Goal: Task Accomplishment & Management: Complete application form

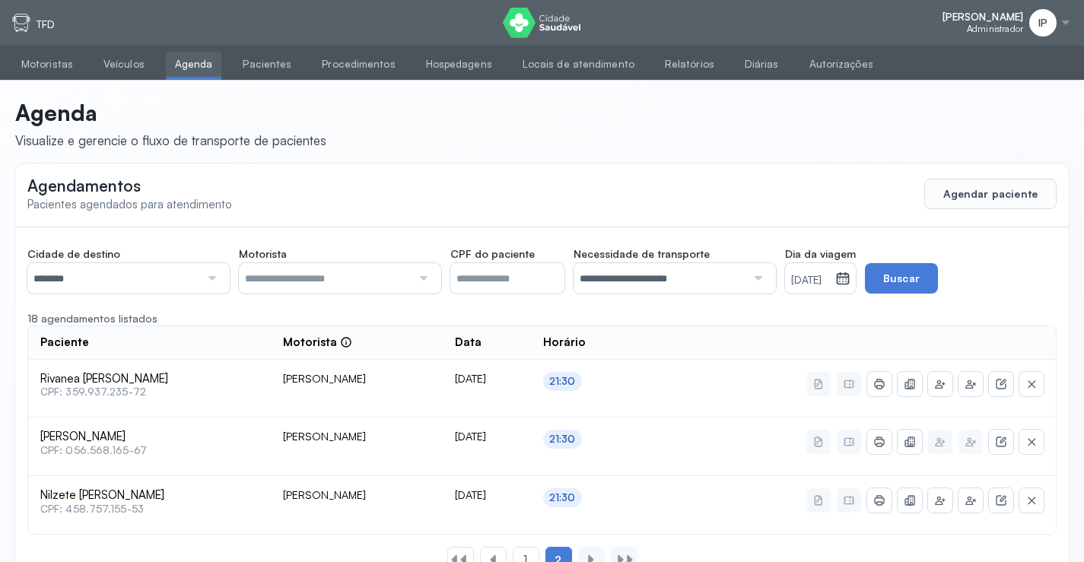
click at [826, 282] on small "19/10/2025" at bounding box center [810, 280] width 38 height 15
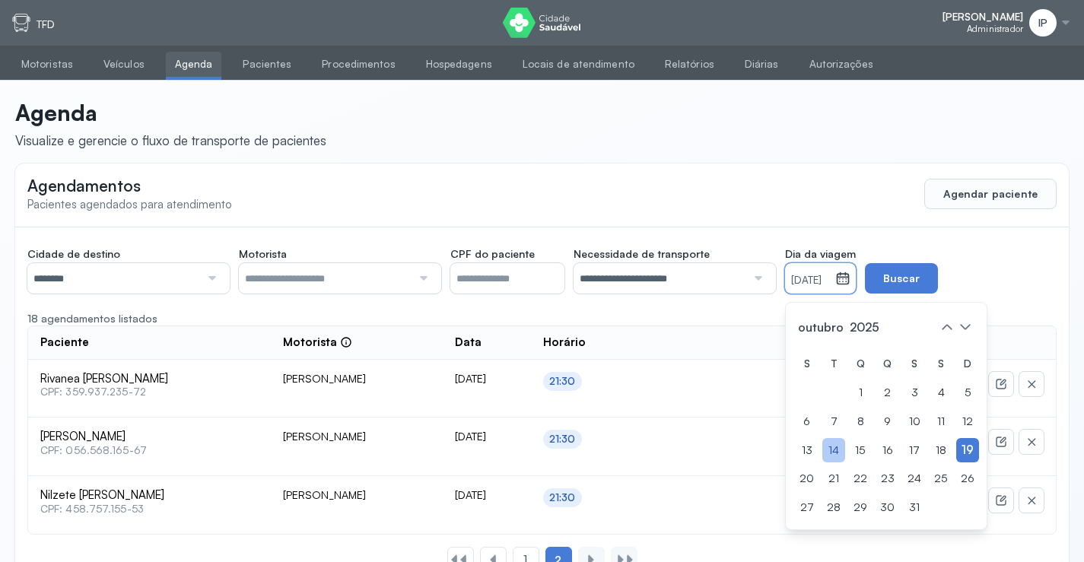
click at [845, 454] on div "14" at bounding box center [833, 450] width 23 height 25
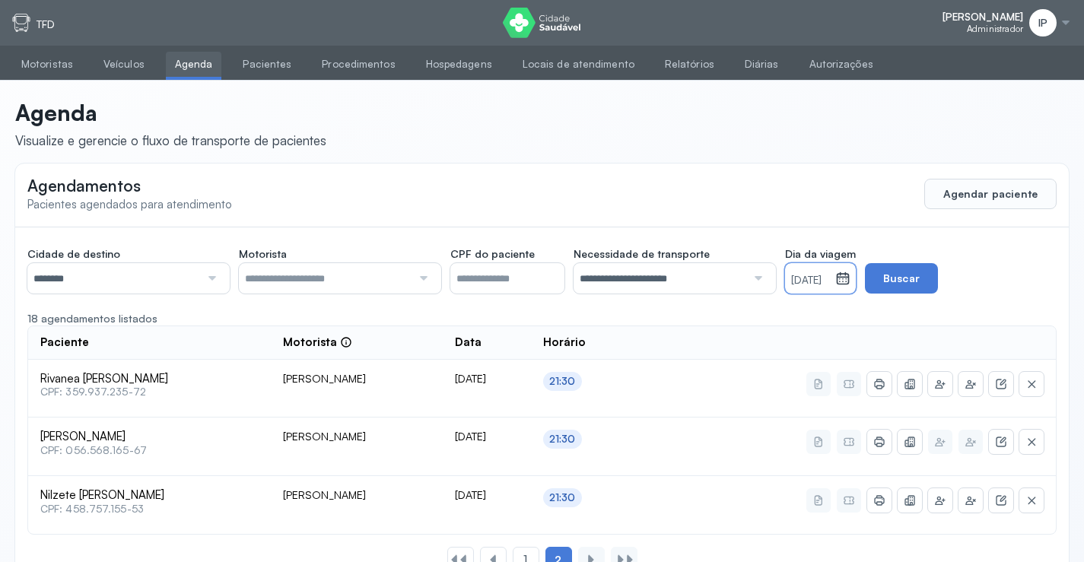
click at [829, 282] on small "14/10/2025" at bounding box center [810, 280] width 38 height 15
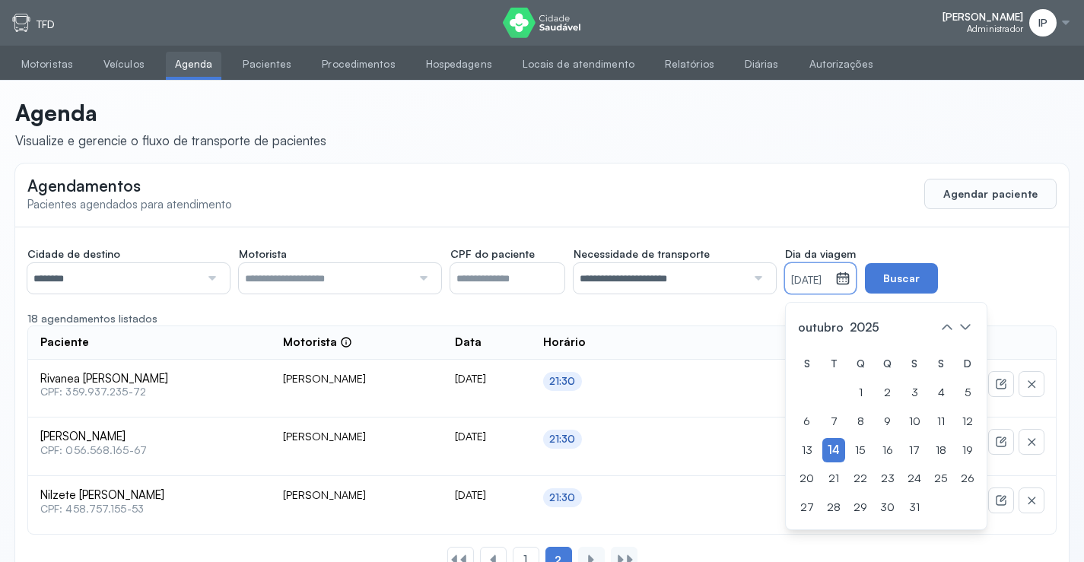
drag, startPoint x: 867, startPoint y: 457, endPoint x: 896, endPoint y: 333, distance: 126.4
click at [867, 453] on div "15" at bounding box center [860, 450] width 23 height 25
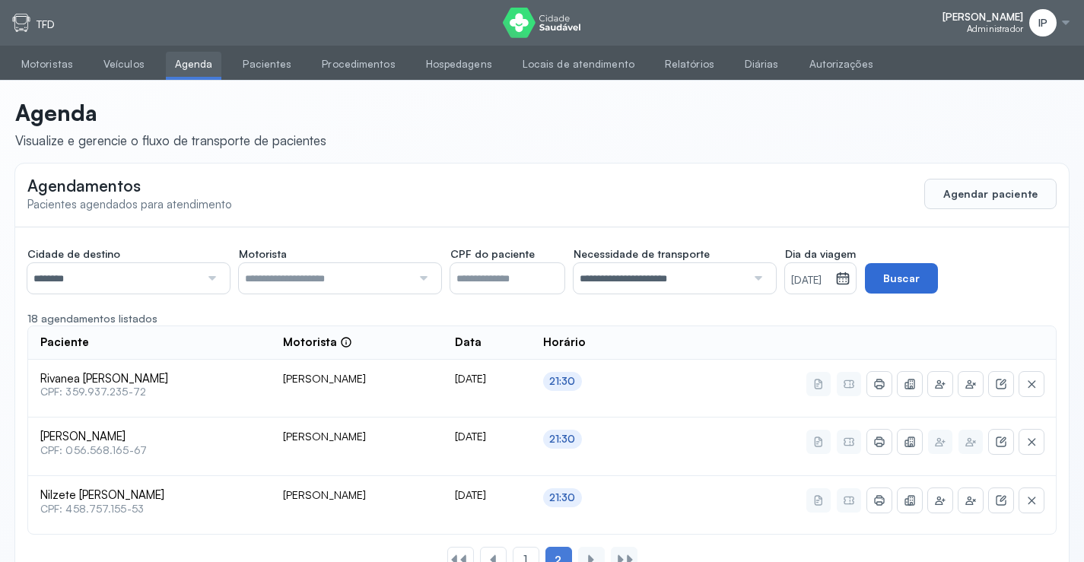
click at [905, 286] on button "Buscar" at bounding box center [901, 278] width 73 height 30
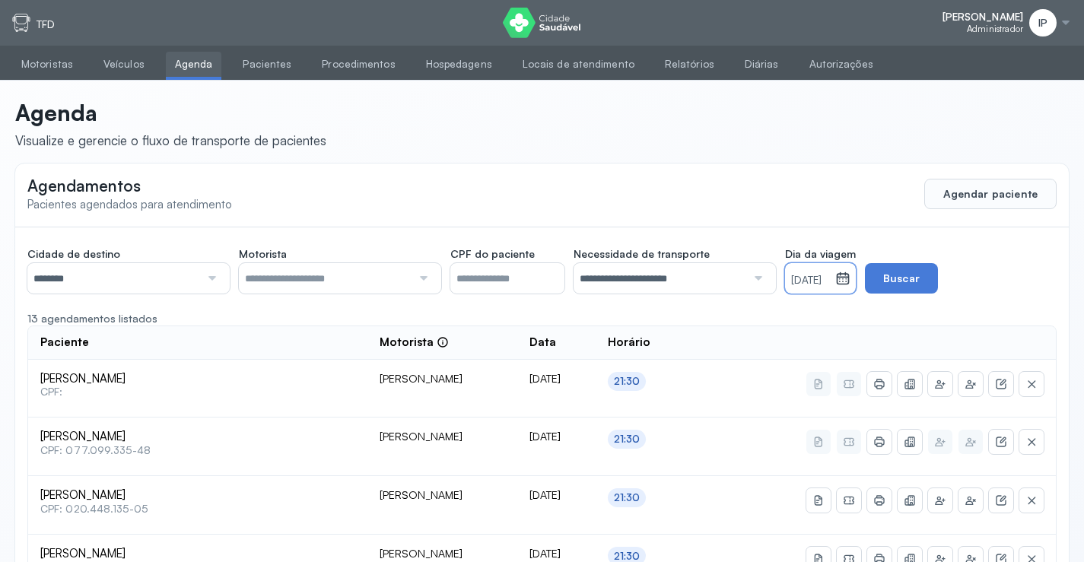
click at [829, 279] on small "15/10/2025" at bounding box center [810, 280] width 38 height 15
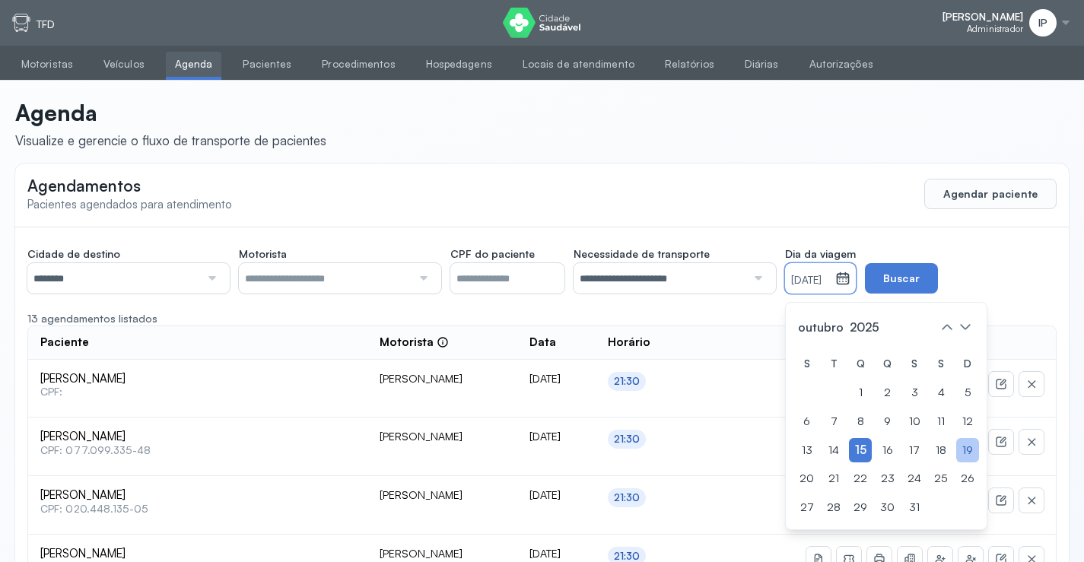
click at [969, 448] on div "19" at bounding box center [967, 450] width 23 height 25
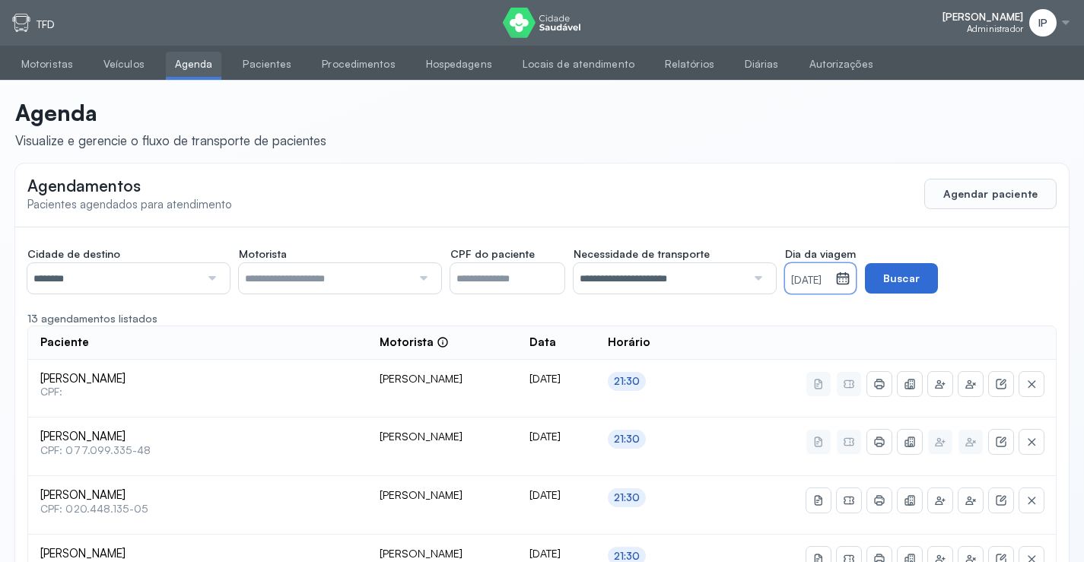
click at [932, 279] on button "Buscar" at bounding box center [901, 278] width 73 height 30
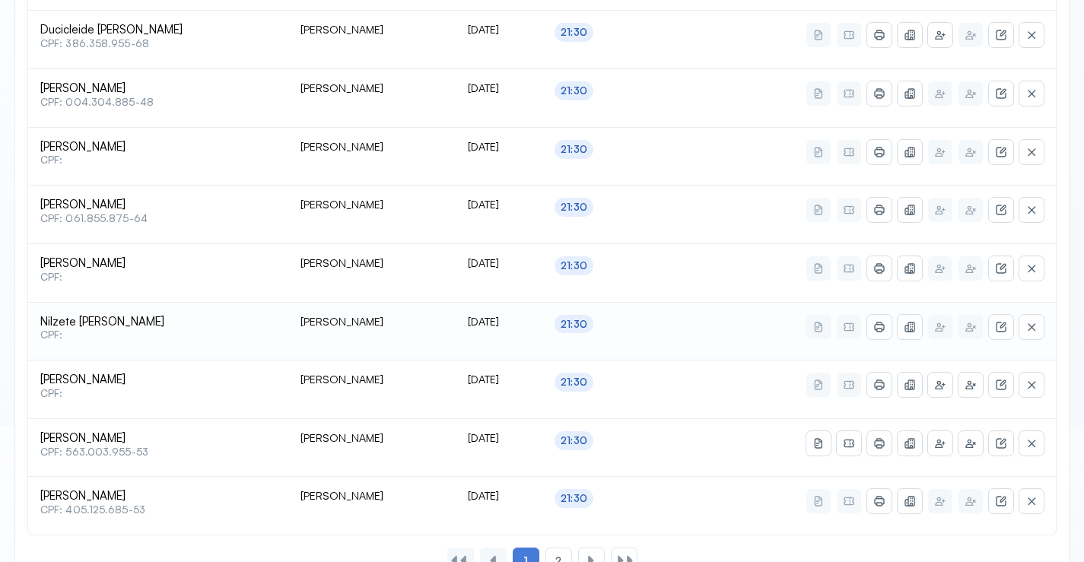
scroll to position [720, 0]
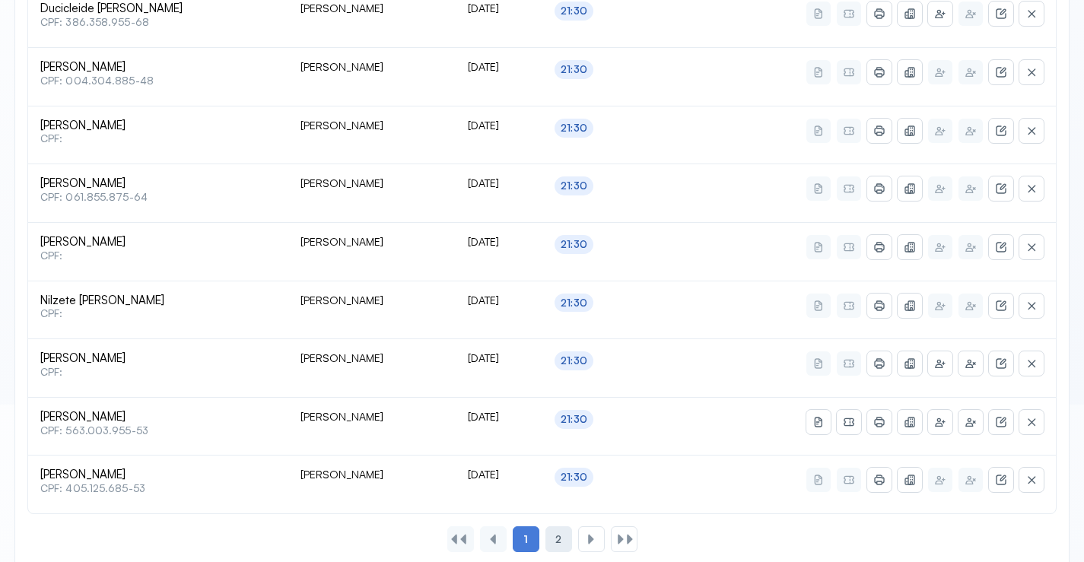
click at [567, 533] on div "2" at bounding box center [559, 540] width 27 height 26
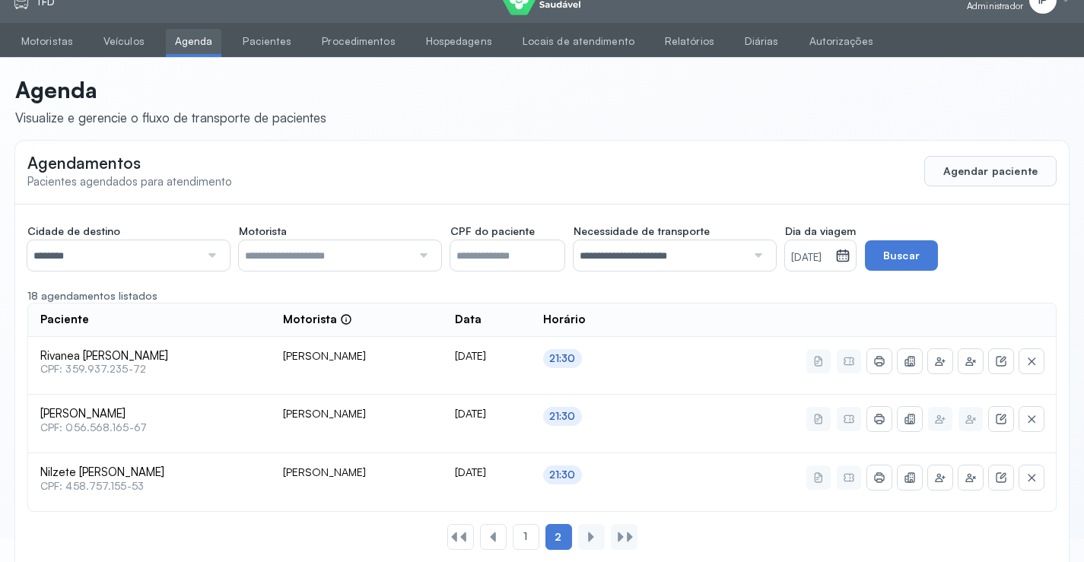
scroll to position [0, 0]
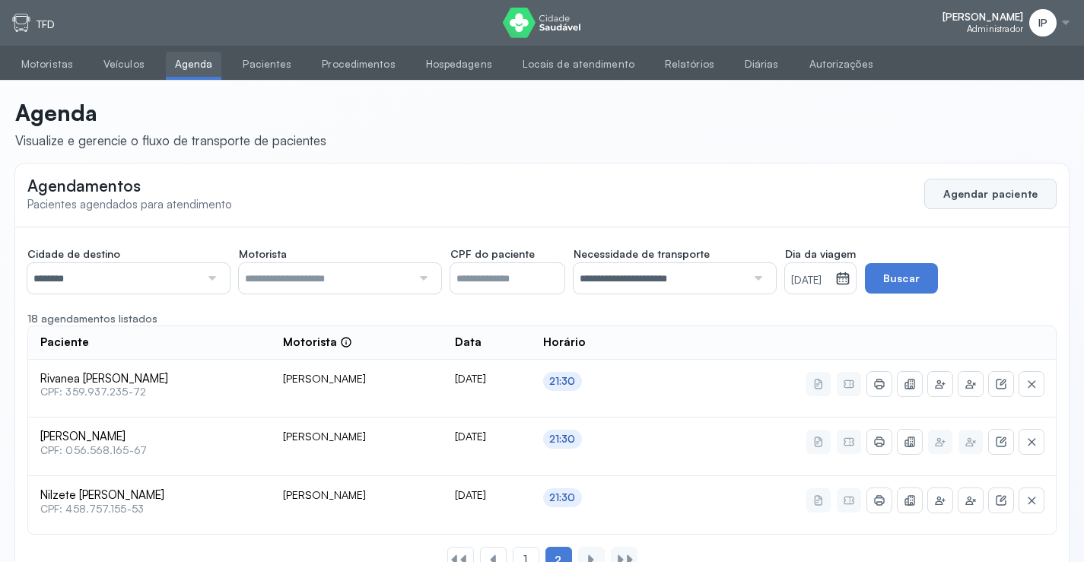
click at [991, 185] on button "Agendar paciente" at bounding box center [990, 194] width 132 height 30
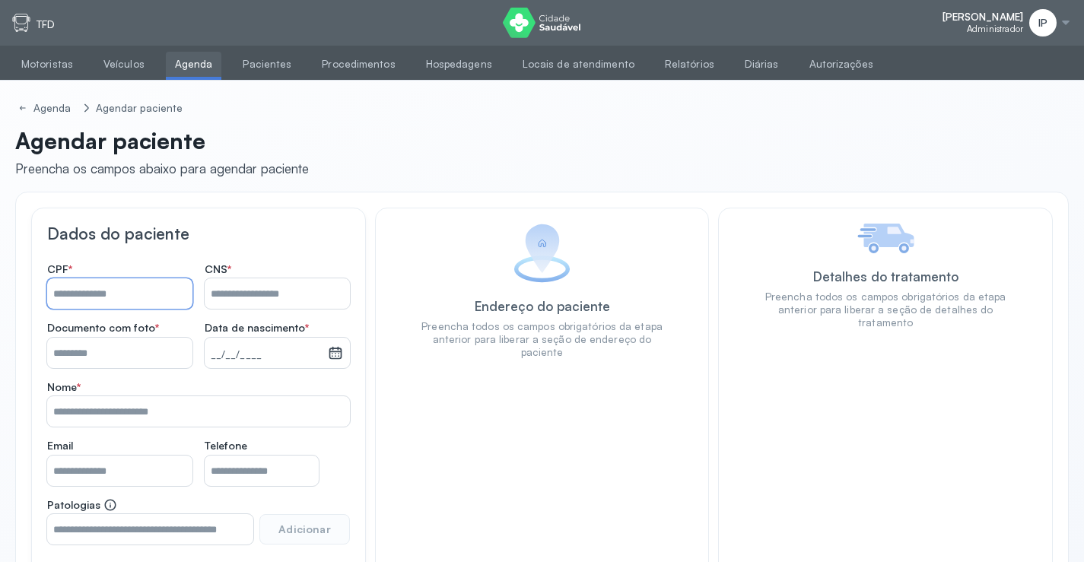
click at [59, 287] on input "Nome *" at bounding box center [119, 293] width 145 height 30
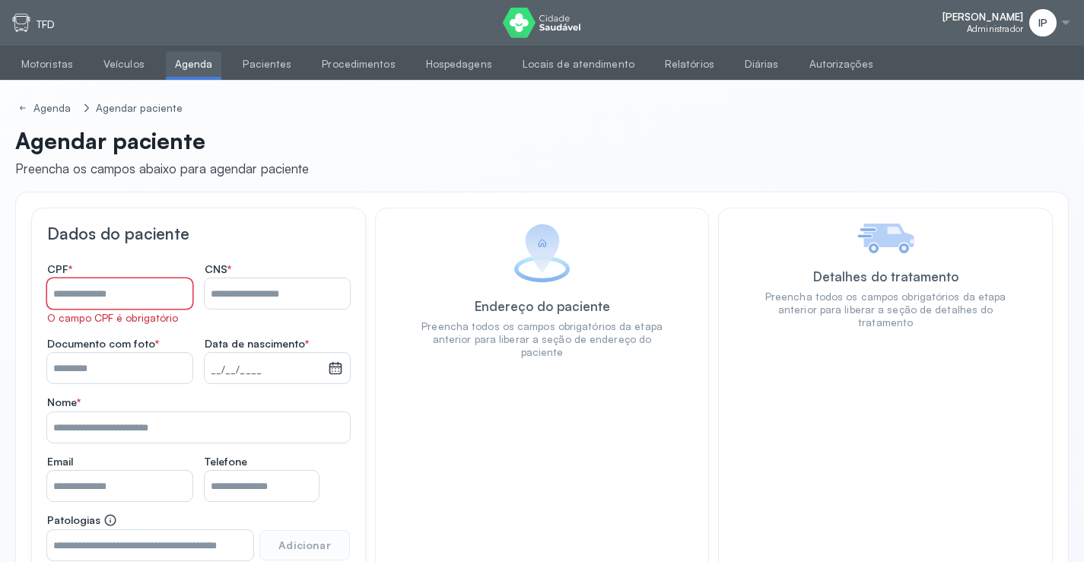
click at [235, 288] on input "Nome *" at bounding box center [277, 293] width 145 height 30
click at [148, 298] on input "Nome *" at bounding box center [119, 293] width 145 height 30
click at [260, 288] on input "Nome *" at bounding box center [277, 293] width 145 height 30
click at [136, 367] on input "Nome *" at bounding box center [119, 368] width 145 height 30
click at [230, 303] on input "Nome *" at bounding box center [277, 293] width 145 height 30
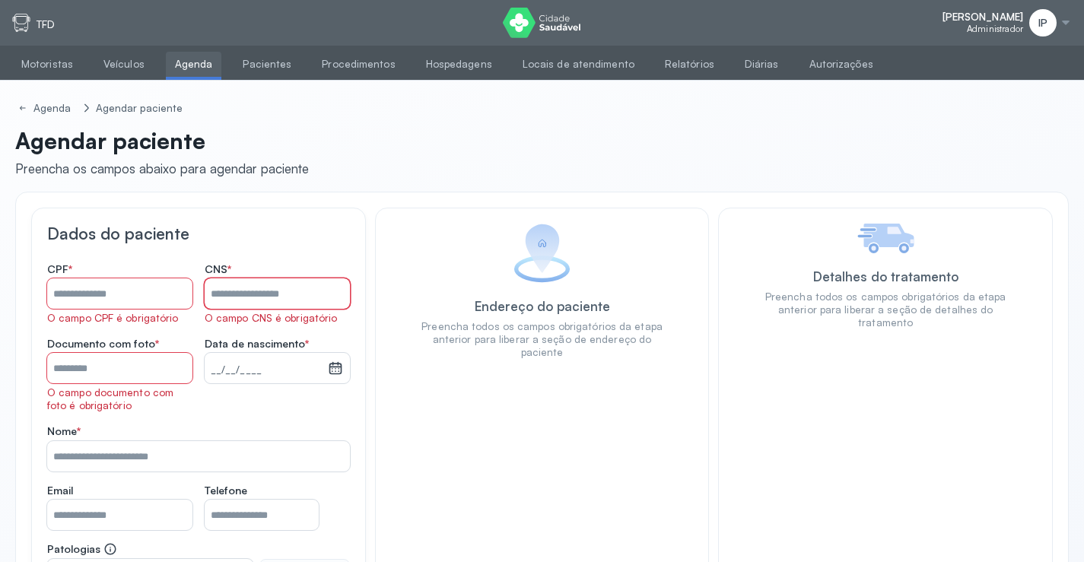
click at [120, 290] on input "Nome *" at bounding box center [119, 293] width 145 height 30
click at [82, 303] on input "Nome *" at bounding box center [119, 293] width 145 height 30
click at [174, 295] on input "Nome *" at bounding box center [119, 293] width 145 height 30
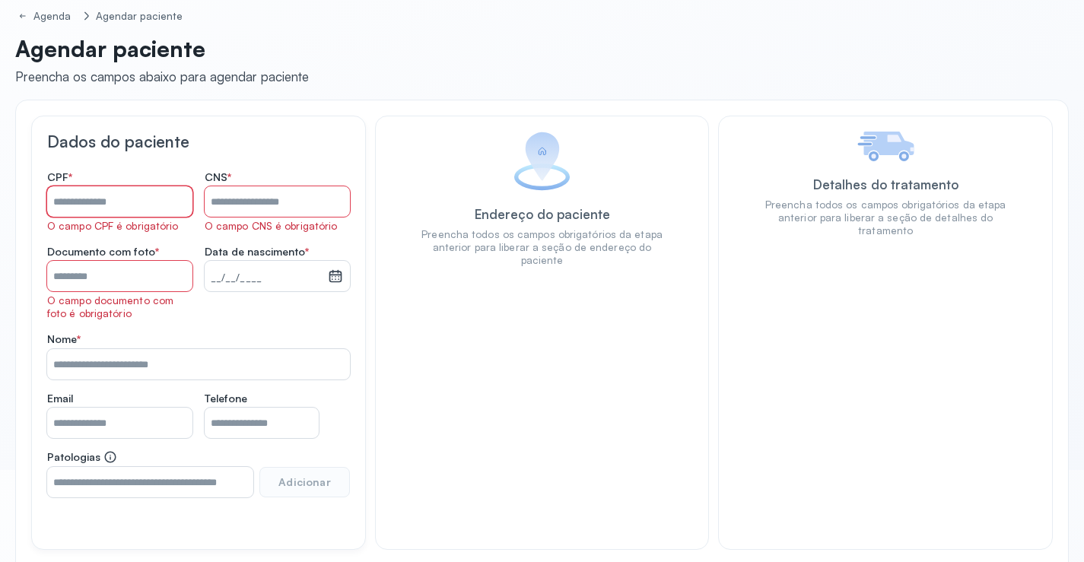
scroll to position [5, 0]
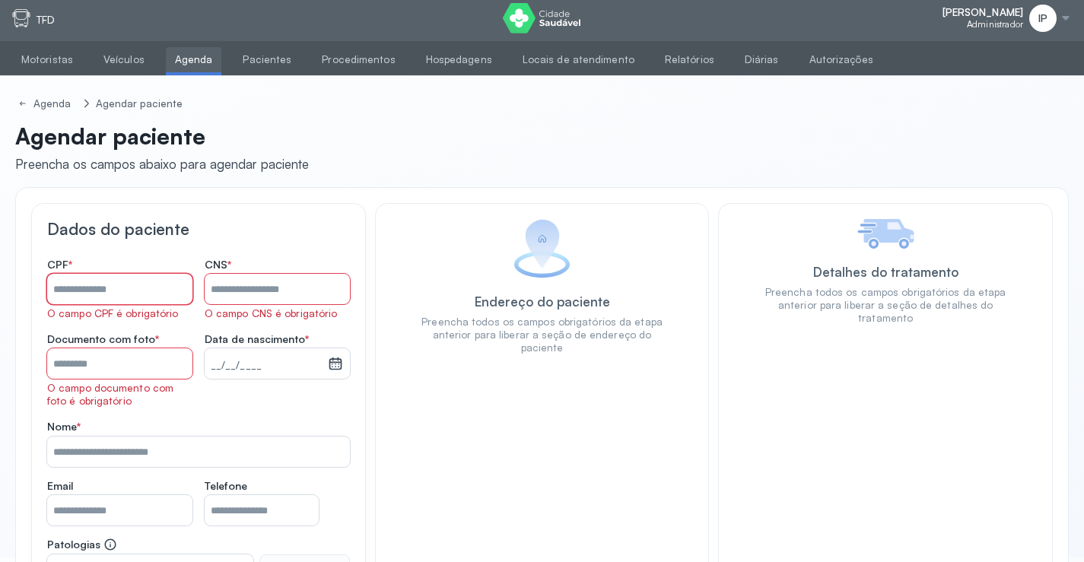
click at [146, 282] on input "Nome *" at bounding box center [119, 289] width 145 height 30
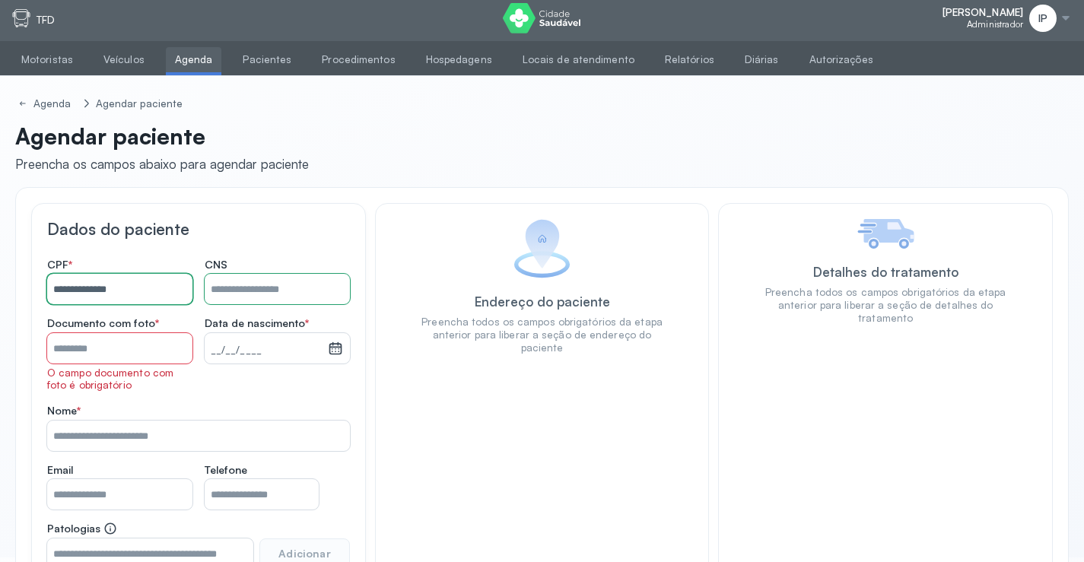
type input "**********"
click at [250, 294] on input "Nome *" at bounding box center [277, 289] width 145 height 30
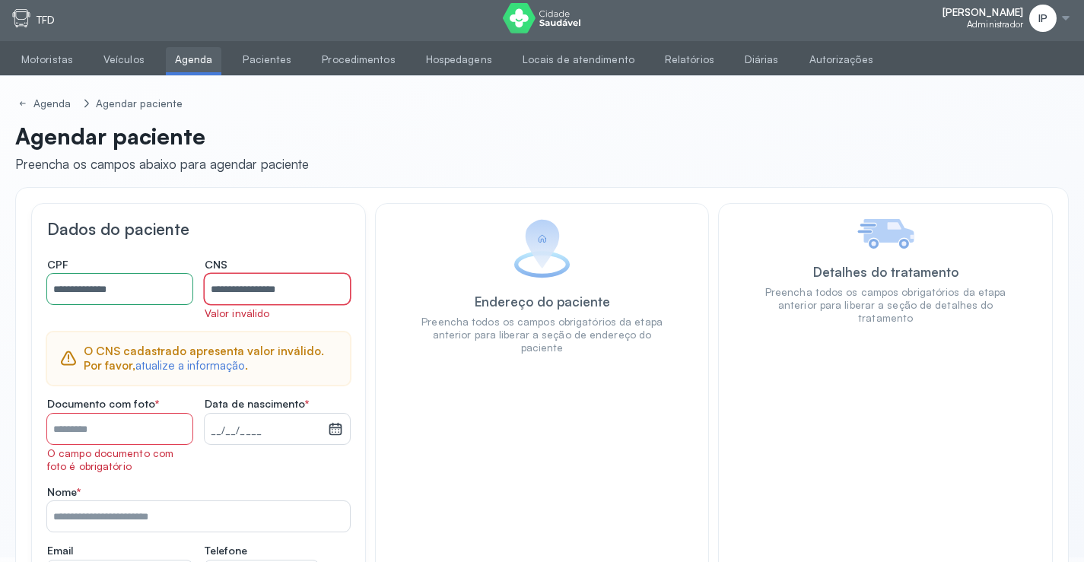
type input "**********"
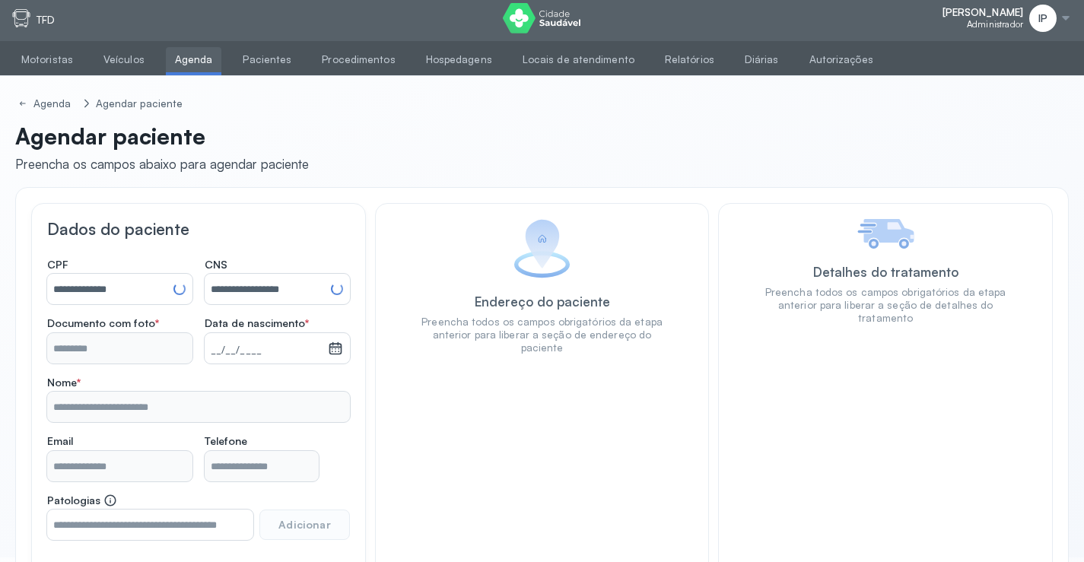
type input "**********"
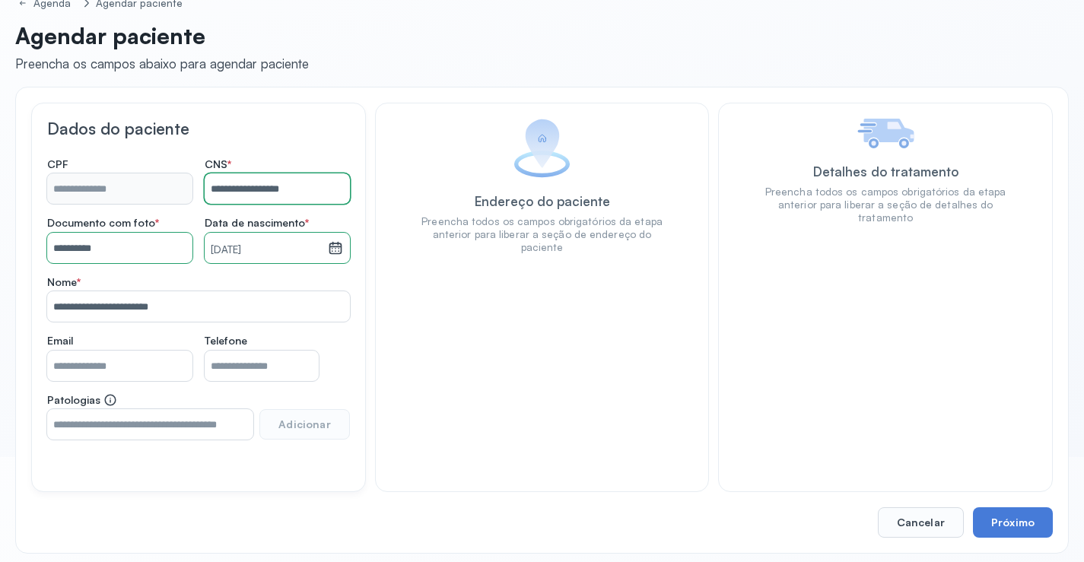
scroll to position [112, 0]
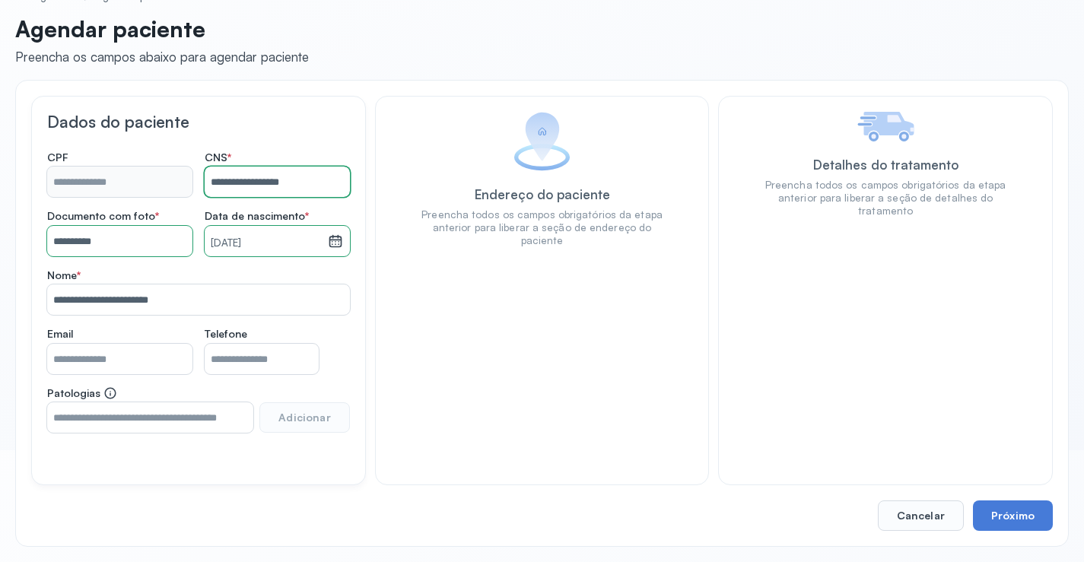
type input "**********"
drag, startPoint x: 242, startPoint y: 350, endPoint x: 271, endPoint y: 374, distance: 37.8
click at [245, 353] on input "Nome *" at bounding box center [262, 359] width 114 height 30
type input "******"
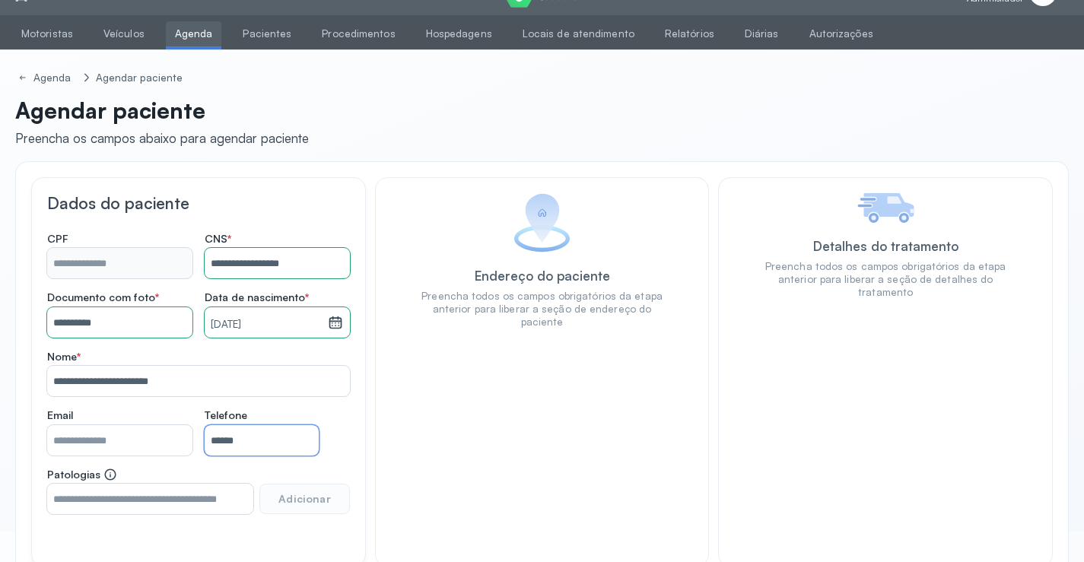
scroll to position [0, 0]
